Goal: Information Seeking & Learning: Learn about a topic

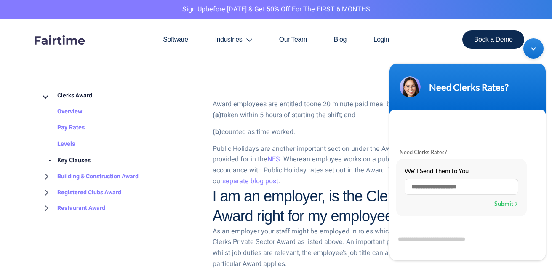
scroll to position [1118, 0]
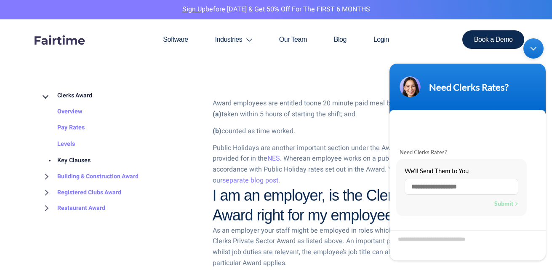
click at [531, 49] on div "Minimize live chat window" at bounding box center [533, 48] width 20 height 20
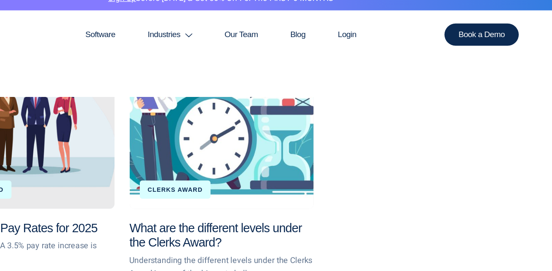
scroll to position [2044, 0]
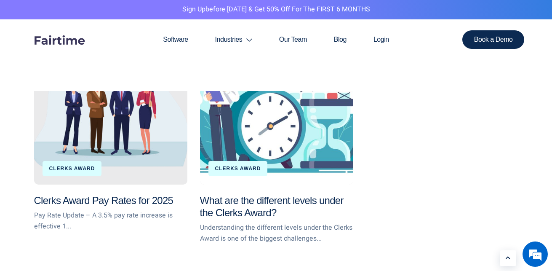
click at [73, 165] on link "Clerks Award" at bounding box center [72, 168] width 46 height 6
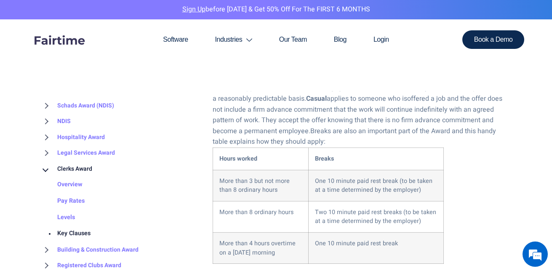
scroll to position [1011, 0]
